Goal: Transaction & Acquisition: Purchase product/service

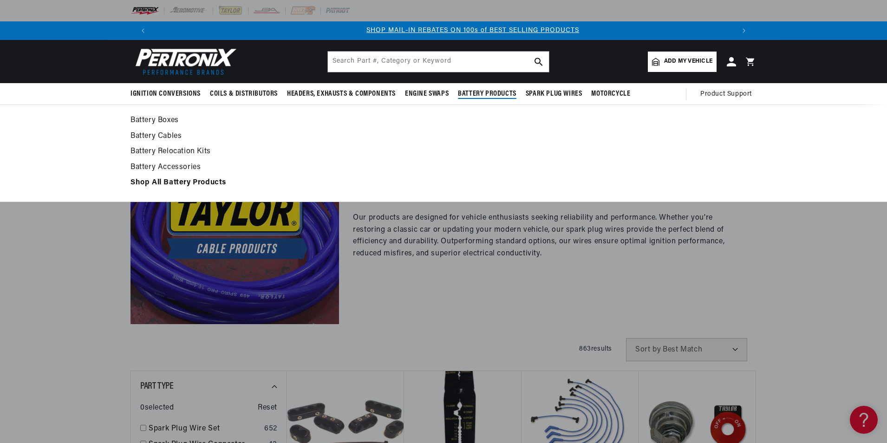
scroll to position [0, 580]
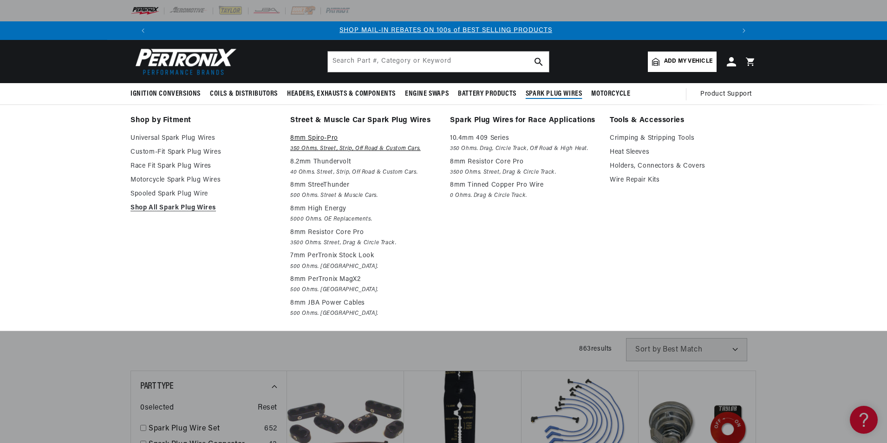
click at [309, 138] on p "8mm Spiro-Pro" at bounding box center [363, 138] width 147 height 11
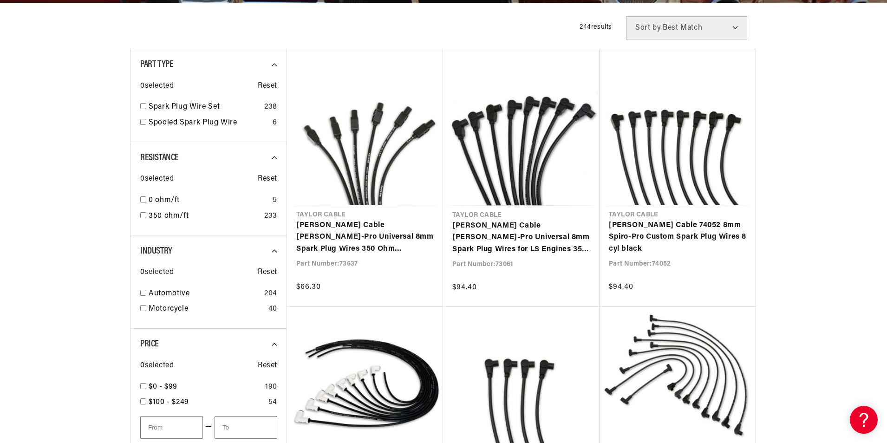
scroll to position [232, 0]
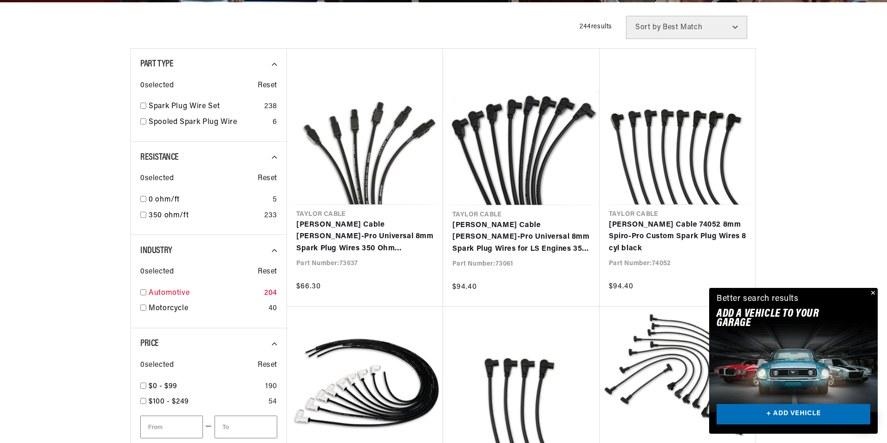
click at [145, 292] on input "checkbox" at bounding box center [143, 292] width 6 height 6
checkbox input "true"
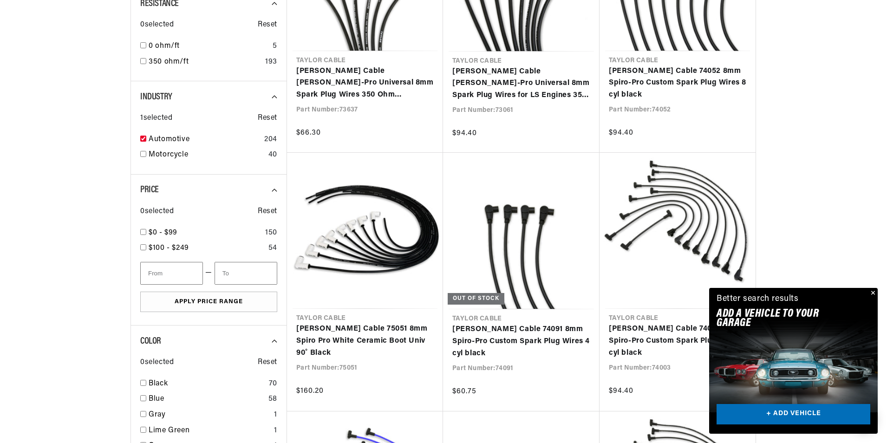
scroll to position [465, 0]
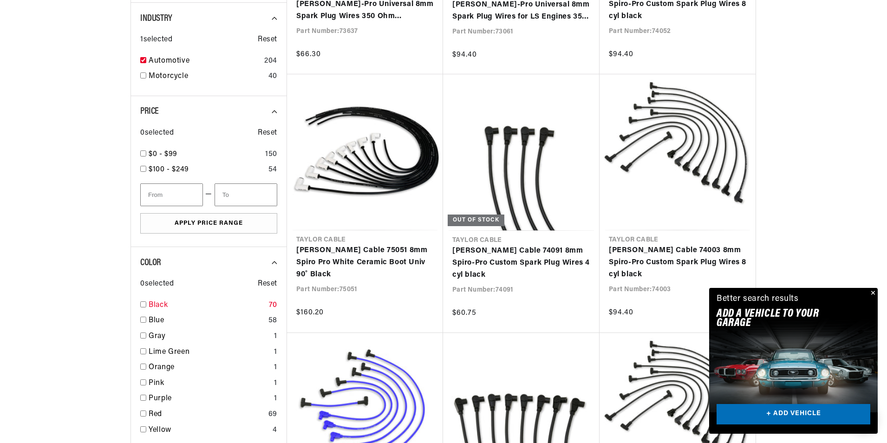
click at [143, 303] on input "checkbox" at bounding box center [143, 305] width 6 height 6
checkbox input "true"
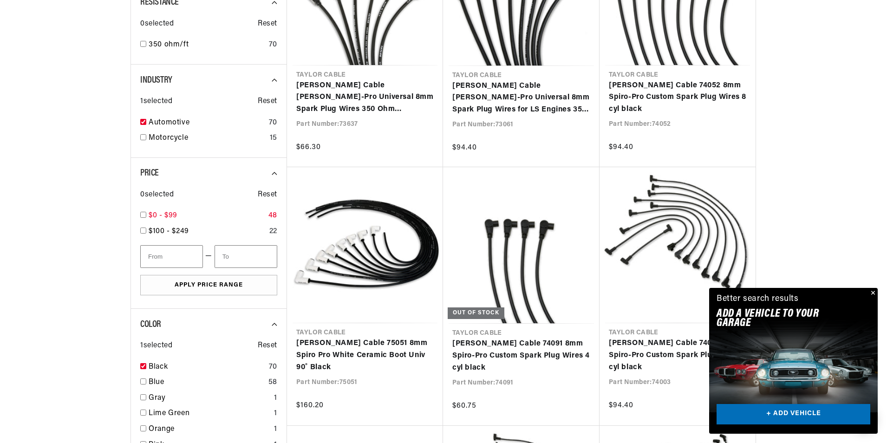
click at [143, 216] on input "checkbox" at bounding box center [143, 215] width 6 height 6
checkbox input "true"
type input "100"
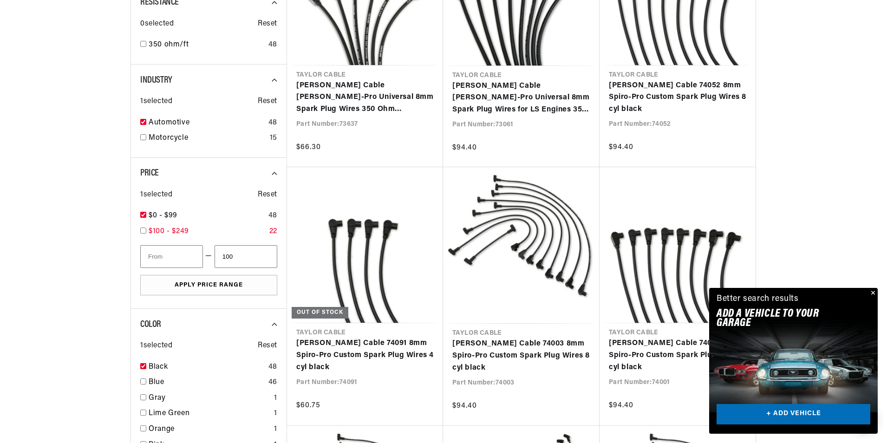
drag, startPoint x: 144, startPoint y: 229, endPoint x: 158, endPoint y: 238, distance: 17.3
click at [144, 230] on input "checkbox" at bounding box center [143, 231] width 6 height 6
checkbox input "true"
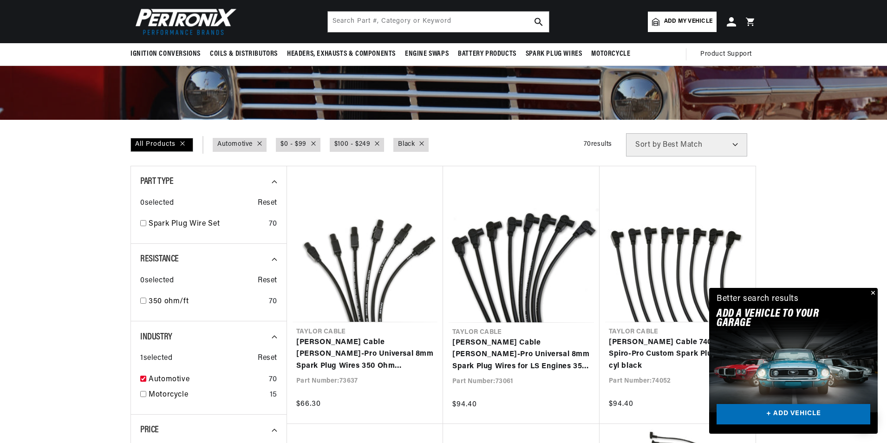
scroll to position [93, 0]
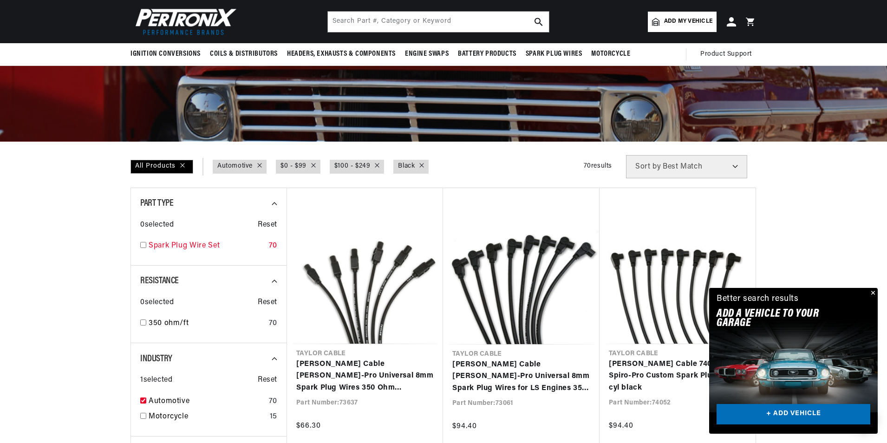
click at [145, 245] on input "checkbox" at bounding box center [143, 245] width 6 height 6
checkbox input "true"
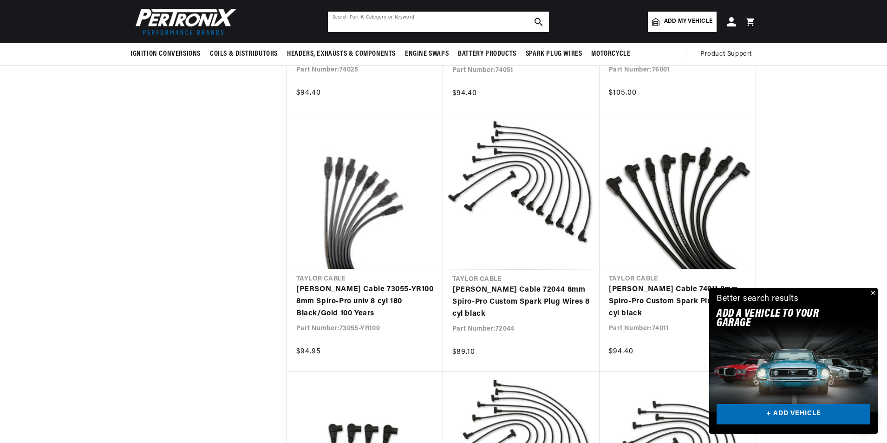
click at [383, 23] on input "text" at bounding box center [438, 22] width 221 height 20
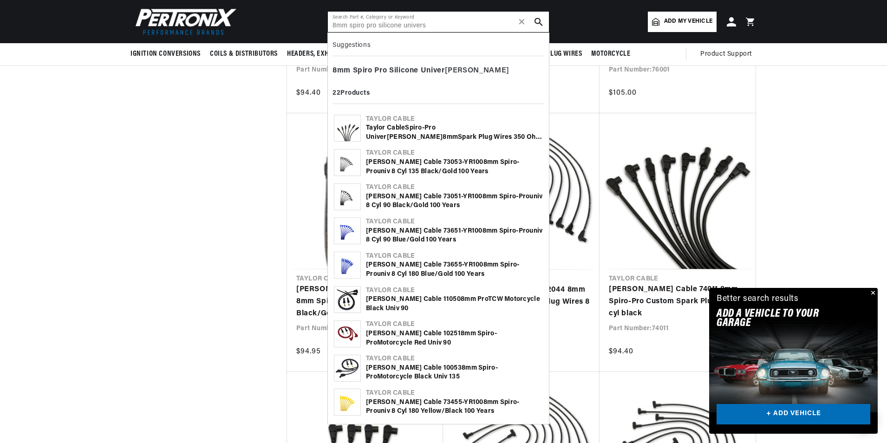
scroll to position [0, 580]
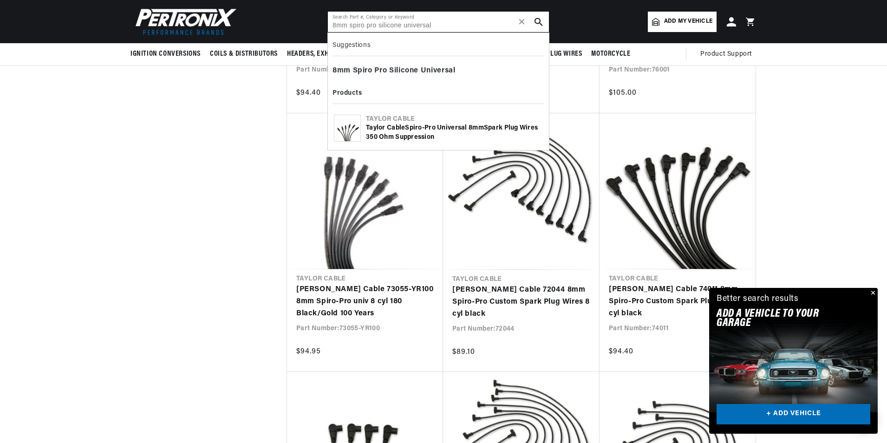
type input "8mm spiro pro silicone universal"
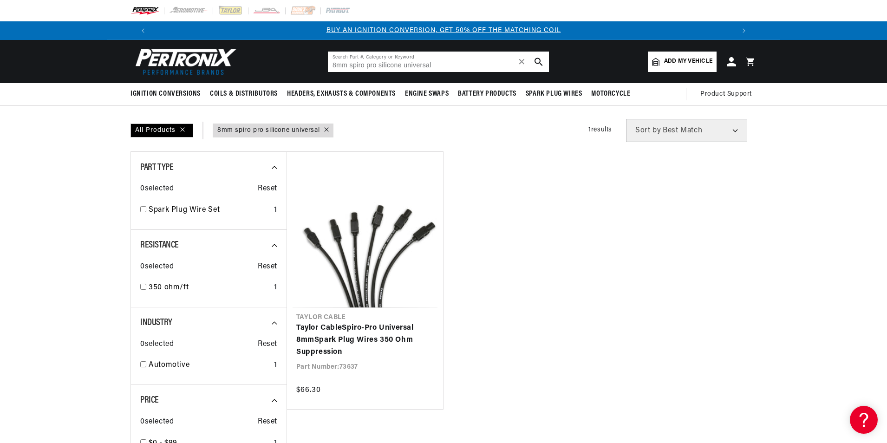
click at [467, 65] on input "8mm spiro pro silicone universal" at bounding box center [438, 62] width 221 height 20
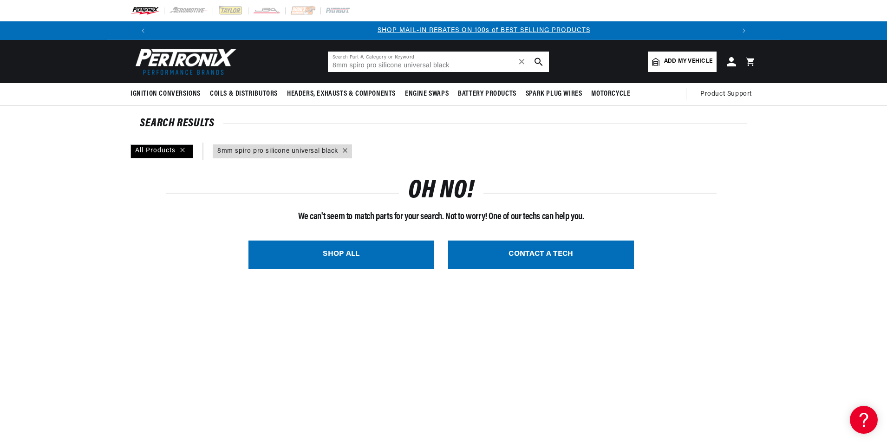
scroll to position [0, 580]
drag, startPoint x: 433, startPoint y: 66, endPoint x: 492, endPoint y: 63, distance: 58.1
click at [492, 63] on input "8mm spiro pro silicone universal black" at bounding box center [438, 62] width 221 height 20
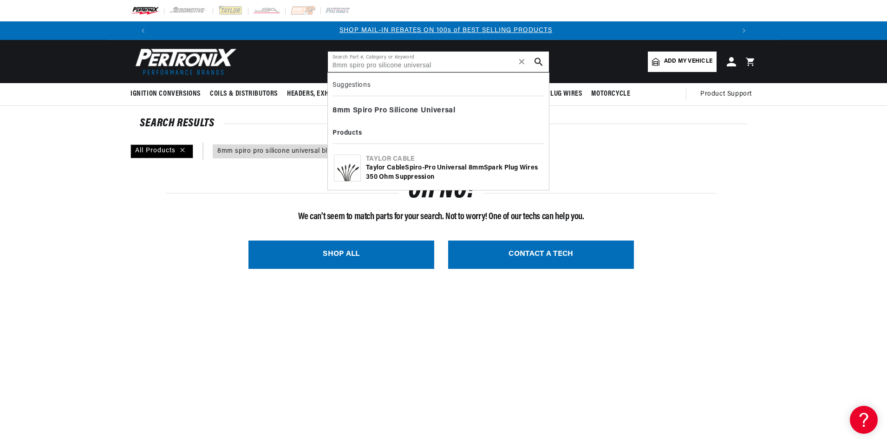
type input "8mm spiro pro silicone universal"
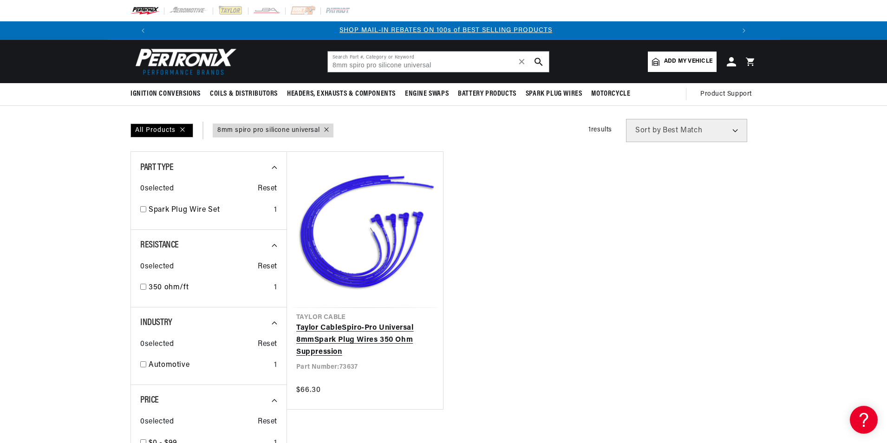
click at [344, 338] on link "Taylor Cable Spiro - Pro Universal 8mm Spark Plug Wires 350 Ohm Suppression" at bounding box center [365, 340] width 138 height 36
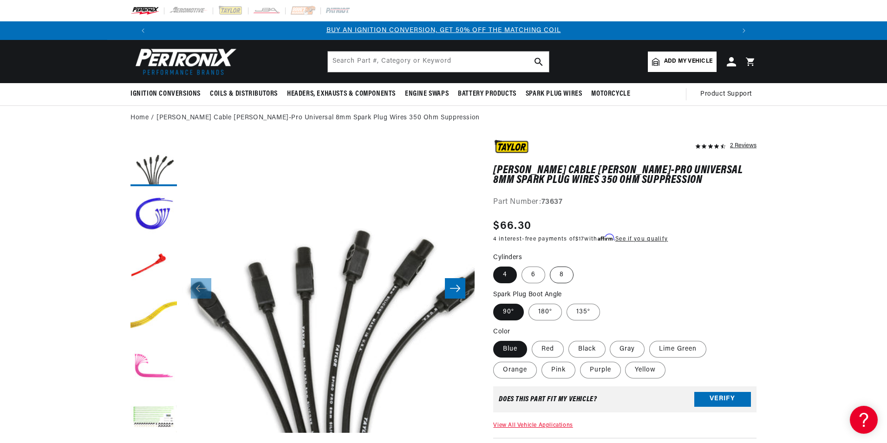
click at [560, 272] on label "8" at bounding box center [562, 275] width 24 height 17
click at [551, 265] on input "8" at bounding box center [550, 265] width 0 height 0
radio input "true"
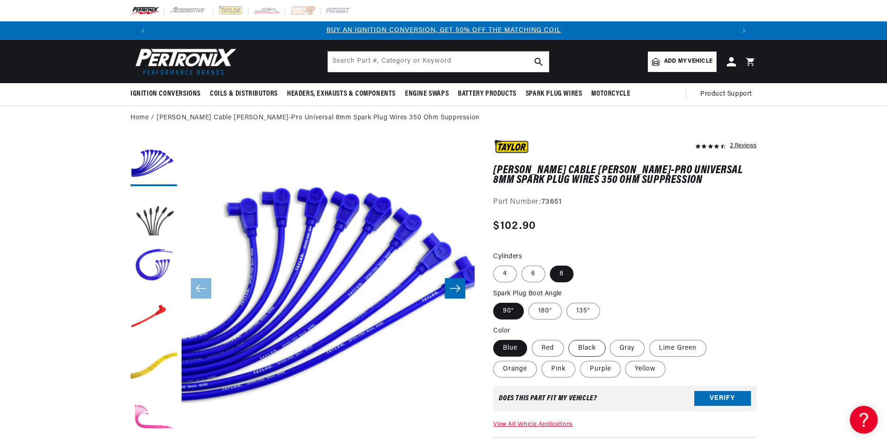
click at [591, 349] on label "Black" at bounding box center [587, 348] width 37 height 17
click at [569, 339] on input "Black" at bounding box center [569, 338] width 0 height 0
radio input "true"
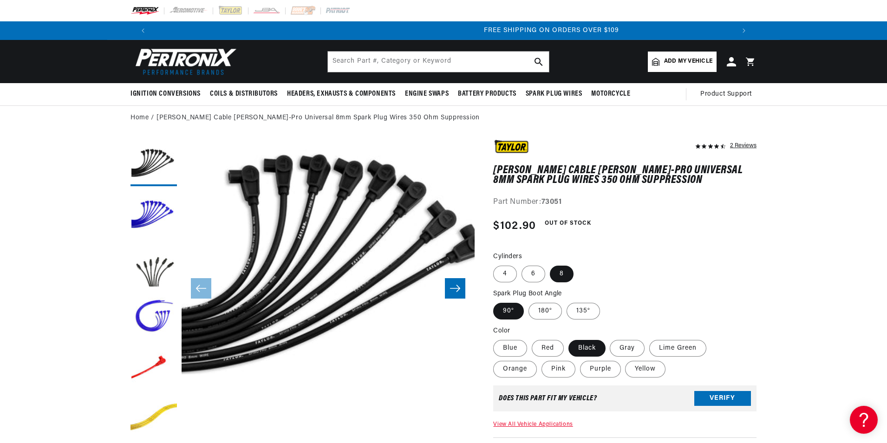
scroll to position [0, 1161]
click at [152, 433] on button "Open media 20 in modal" at bounding box center [152, 433] width 0 height 0
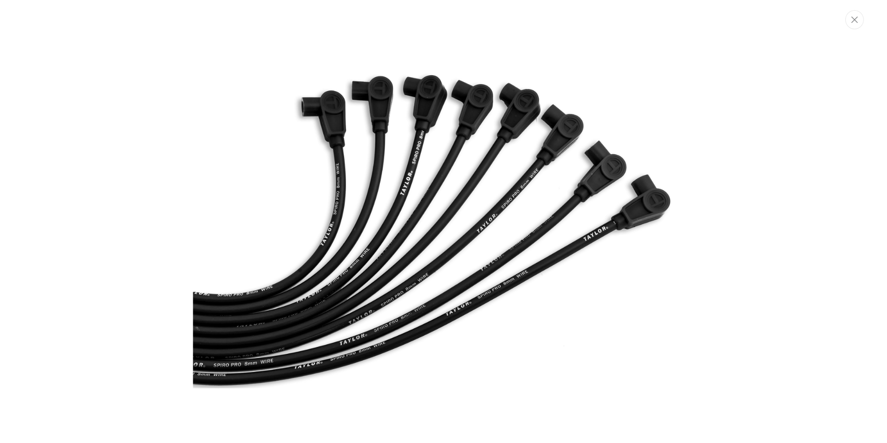
scroll to position [0, 0]
click at [853, 21] on button "Close" at bounding box center [856, 19] width 19 height 19
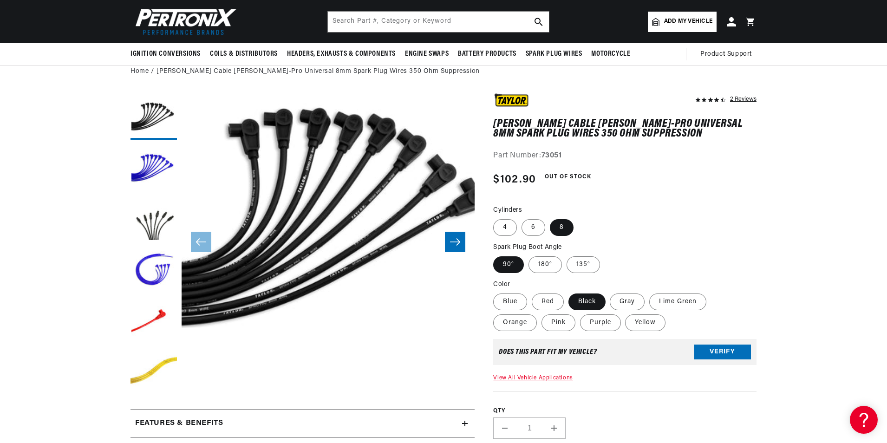
scroll to position [0, 580]
